Goal: Information Seeking & Learning: Learn about a topic

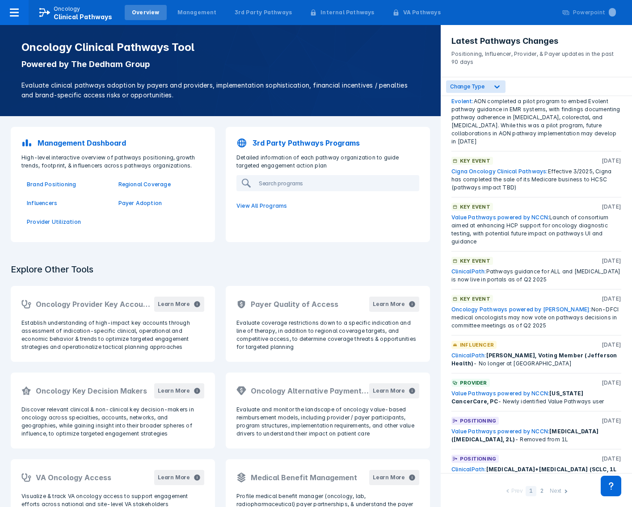
scroll to position [151, 0]
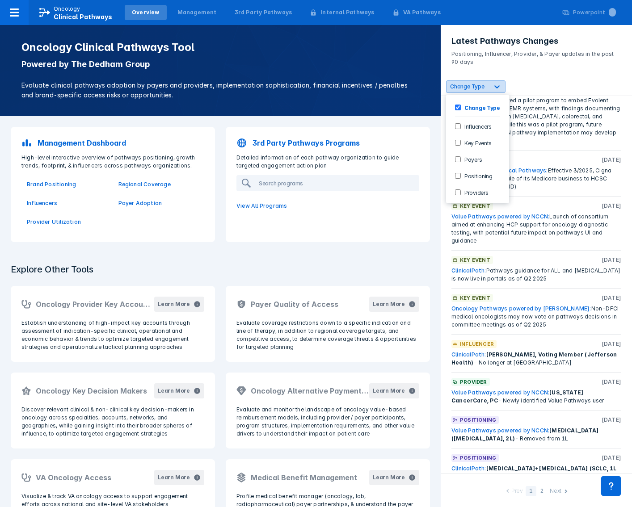
click at [494, 83] on icon at bounding box center [497, 86] width 9 height 9
click at [499, 85] on icon at bounding box center [497, 86] width 9 height 9
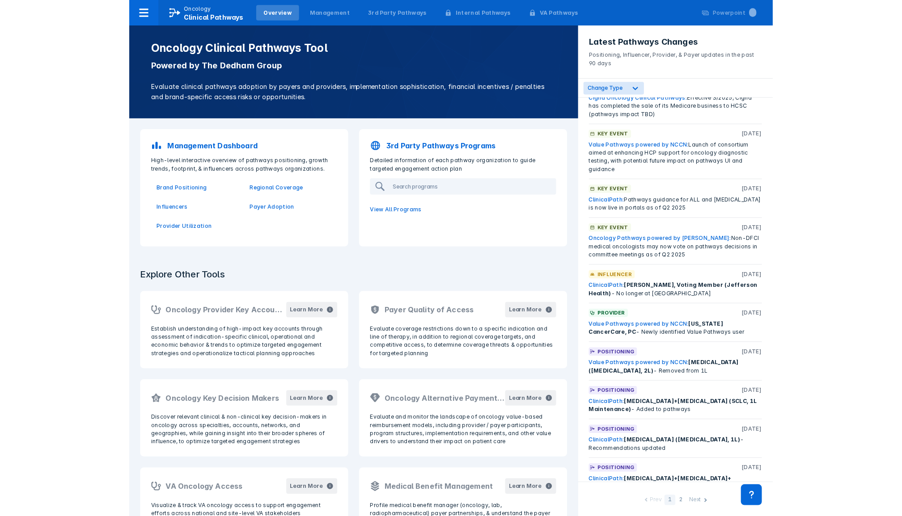
scroll to position [236, 0]
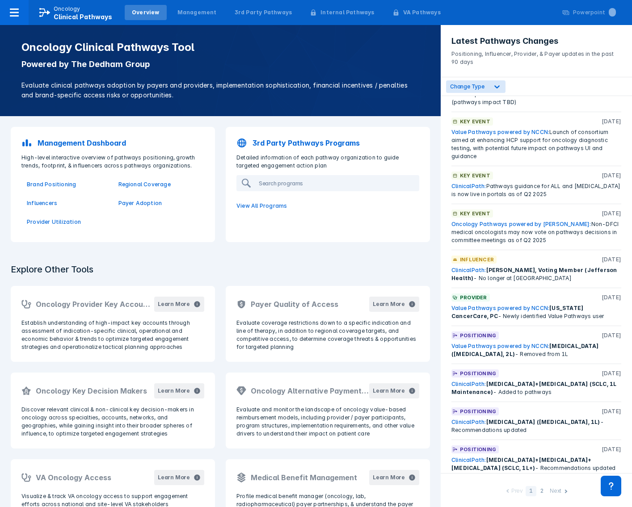
click at [543, 381] on span "[MEDICAL_DATA]+[MEDICAL_DATA] (SCLC, 1L Maintenance)" at bounding box center [533, 388] width 165 height 15
click at [471, 381] on link "ClinicalPath:" at bounding box center [468, 384] width 35 height 7
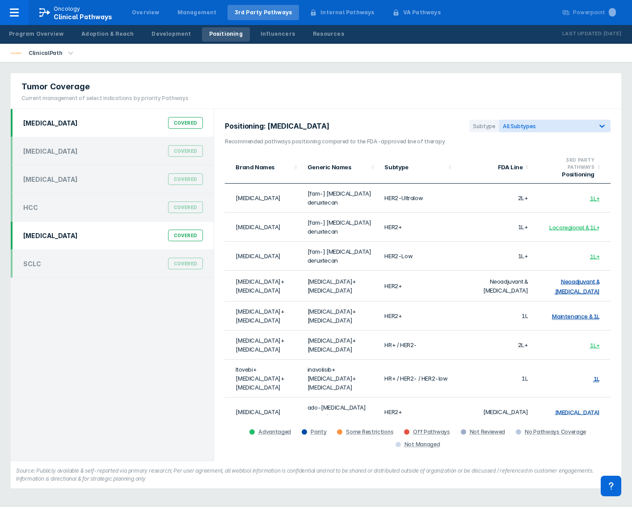
click at [94, 242] on div "[MEDICAL_DATA] Covered" at bounding box center [113, 235] width 190 height 17
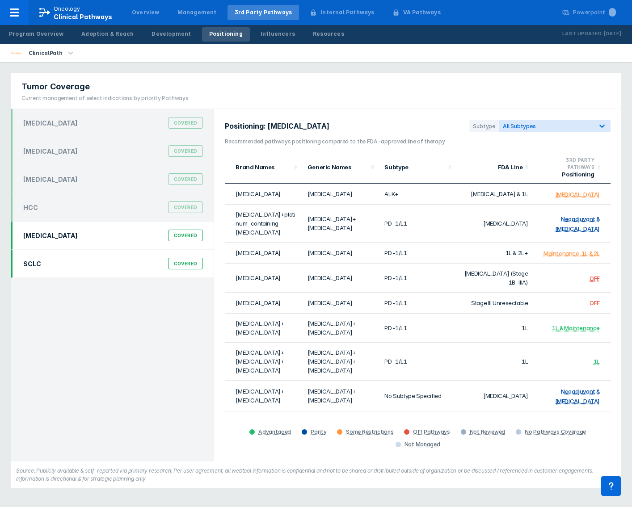
click at [97, 261] on div "SCLC Covered" at bounding box center [113, 263] width 190 height 17
